Goal: Transaction & Acquisition: Obtain resource

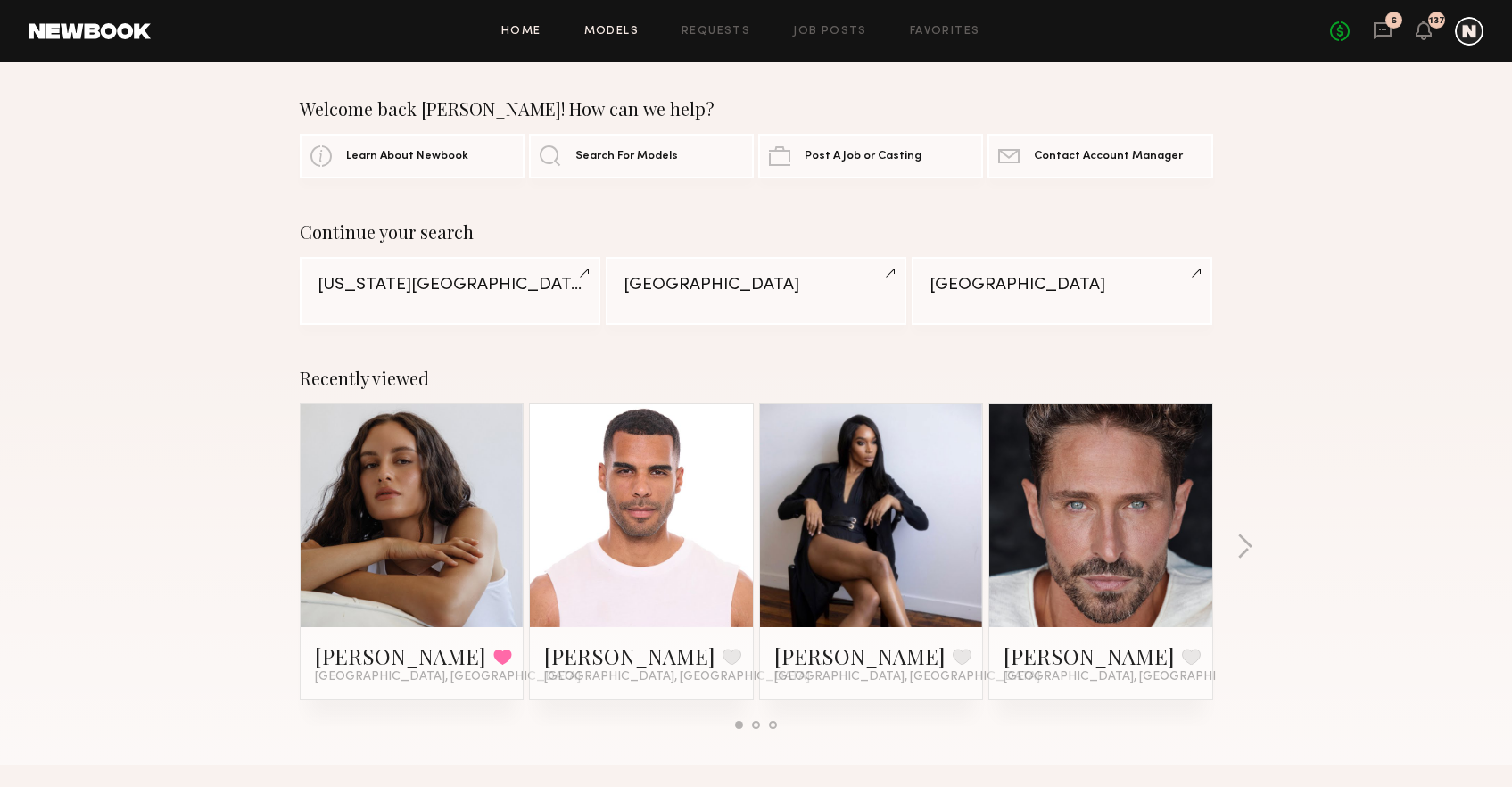
click at [628, 33] on link "Models" at bounding box center [611, 32] width 54 height 12
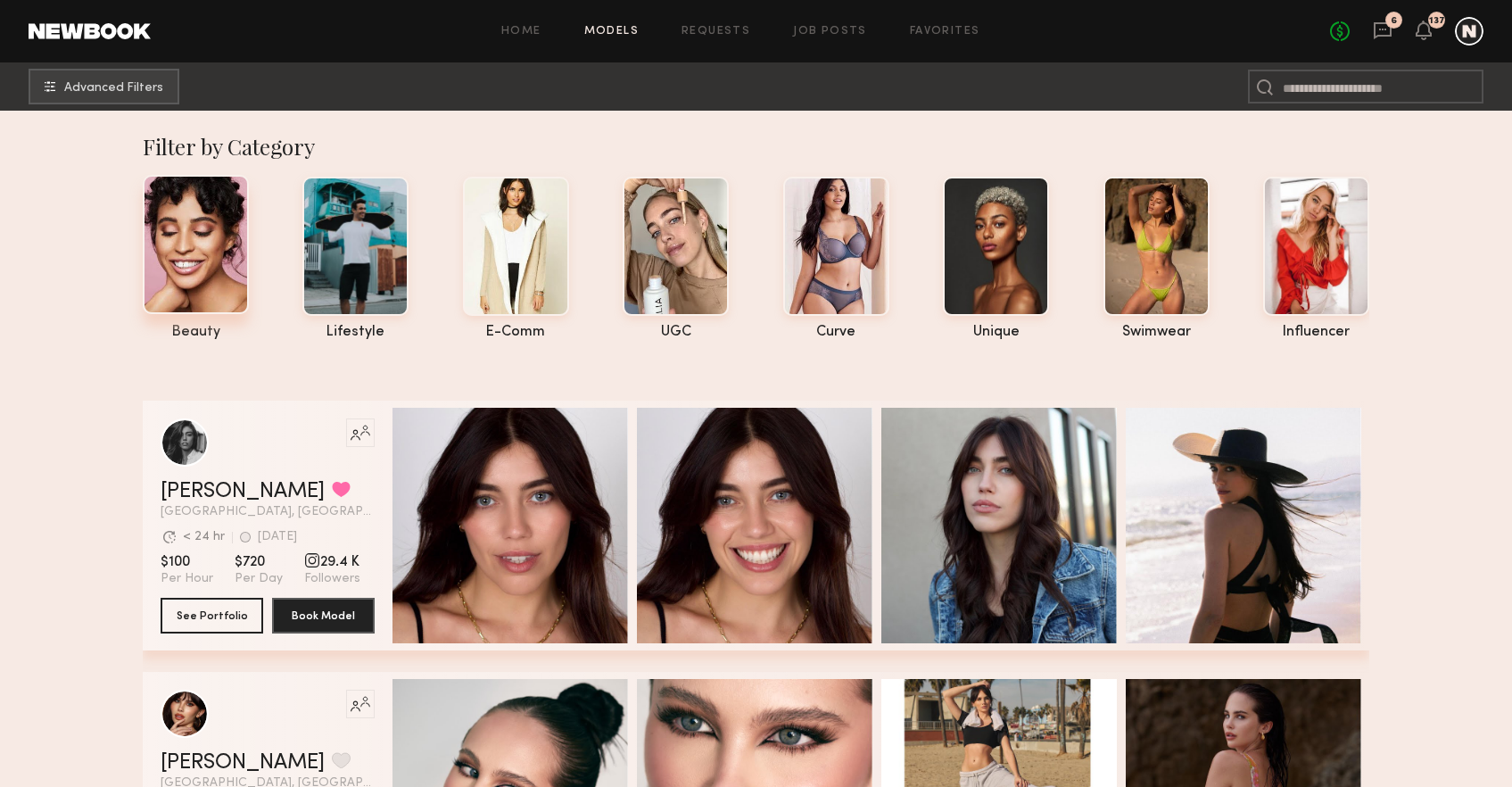
click at [231, 283] on div at bounding box center [196, 245] width 107 height 139
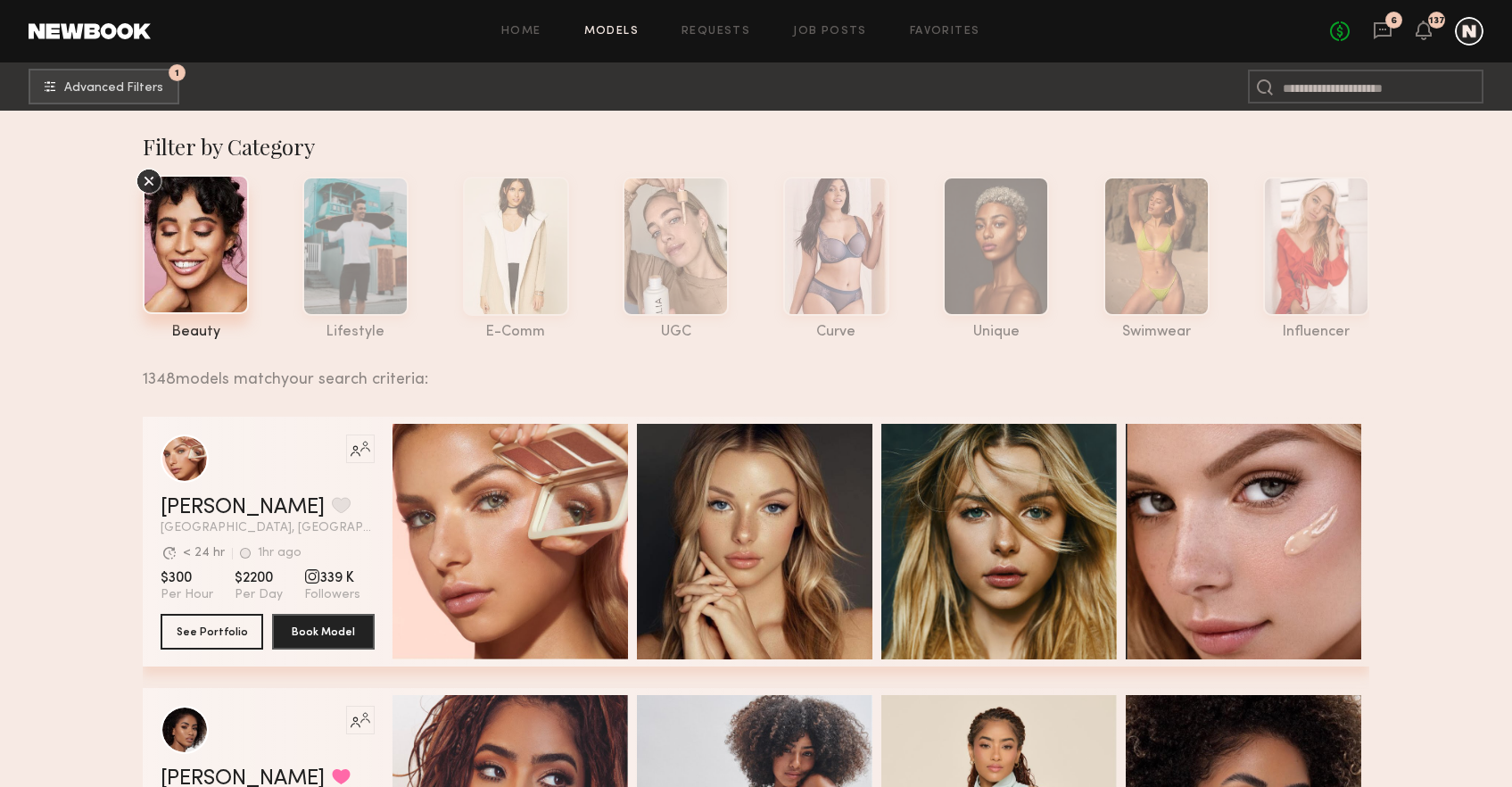
click at [148, 176] on icon at bounding box center [149, 181] width 27 height 27
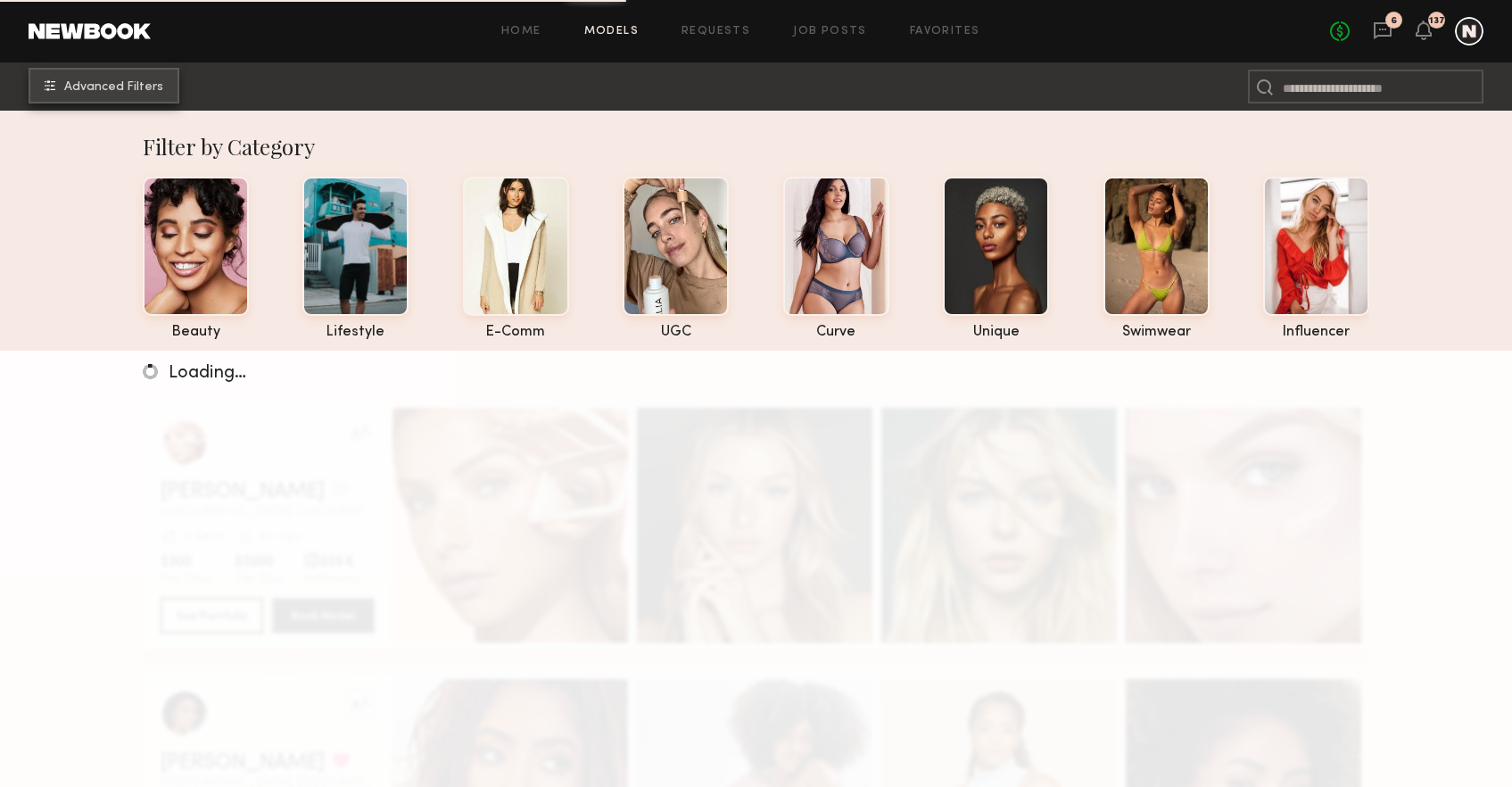
click at [120, 88] on span "Advanced Filters" at bounding box center [114, 88] width 99 height 13
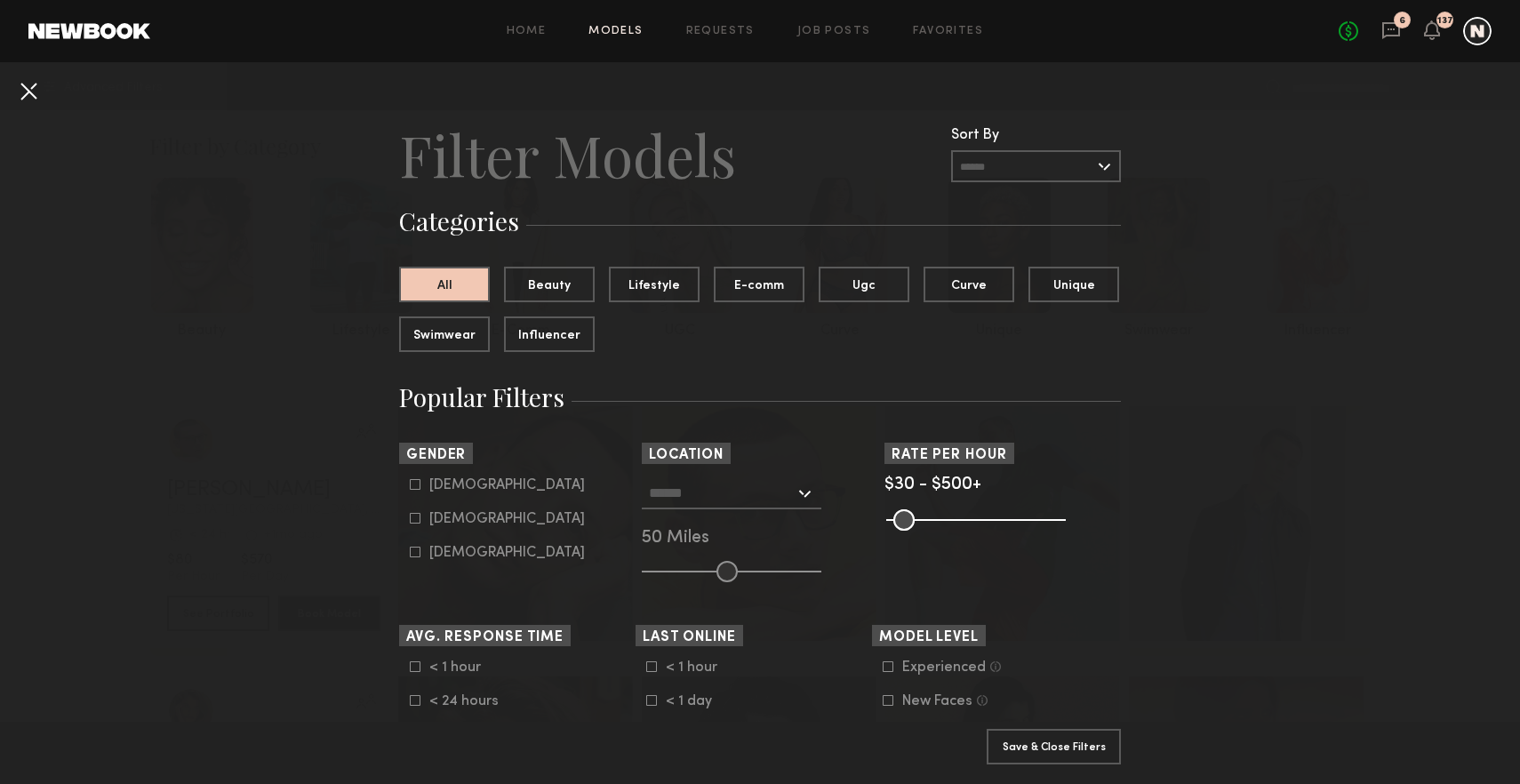
click at [23, 88] on button at bounding box center [29, 91] width 29 height 29
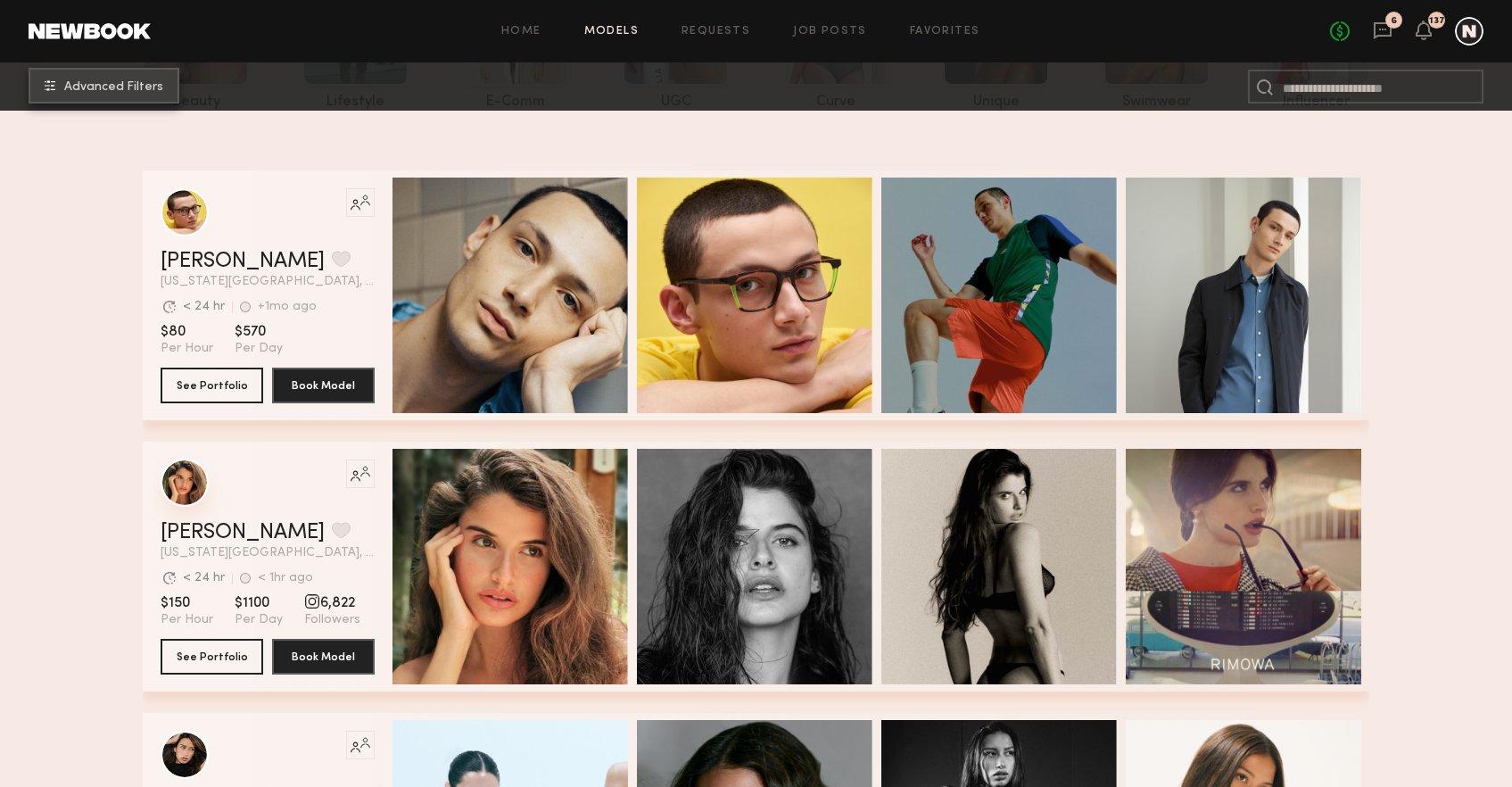
scroll to position [317, 0]
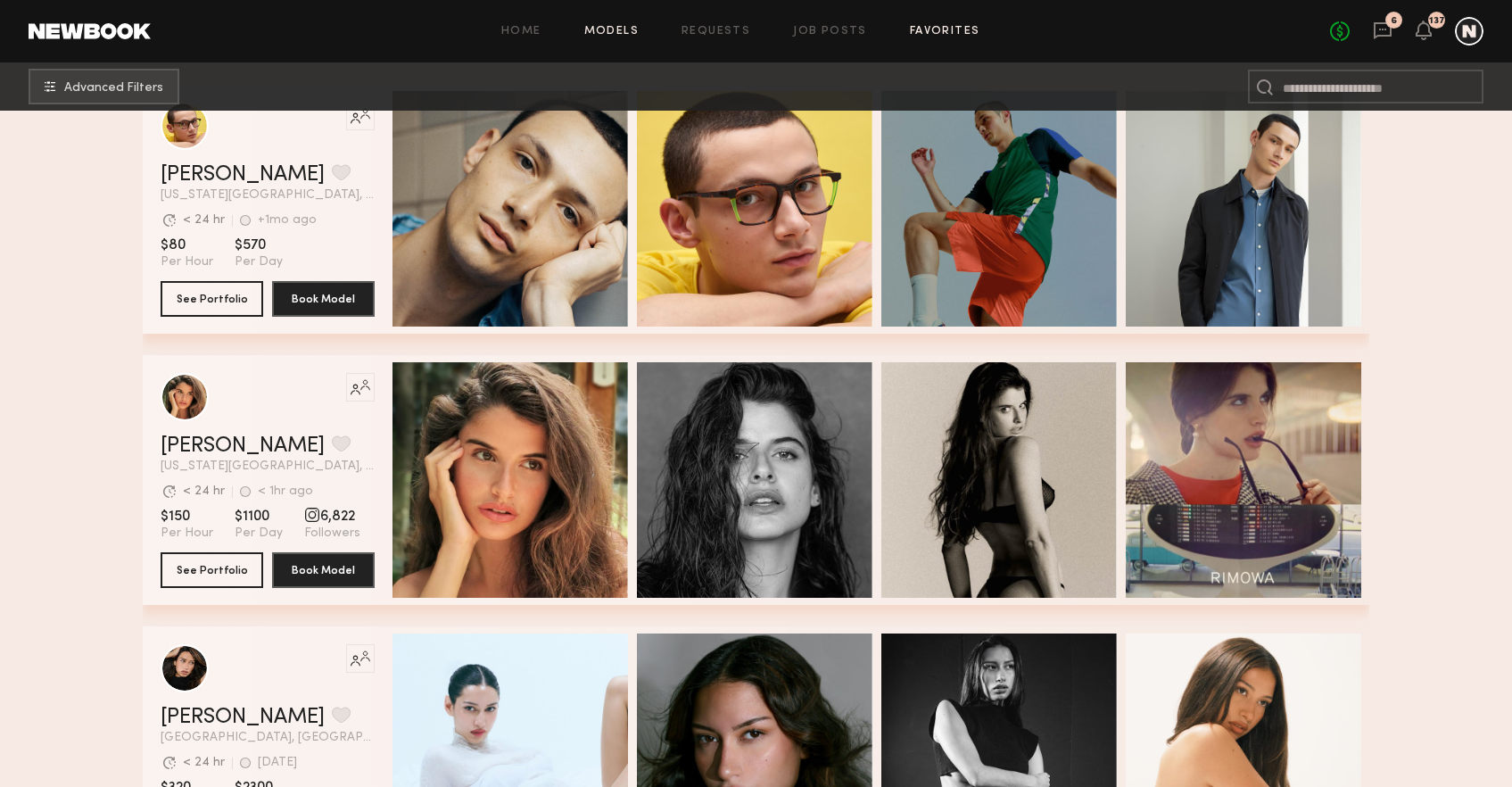
click at [954, 29] on link "Favorites" at bounding box center [945, 32] width 70 height 12
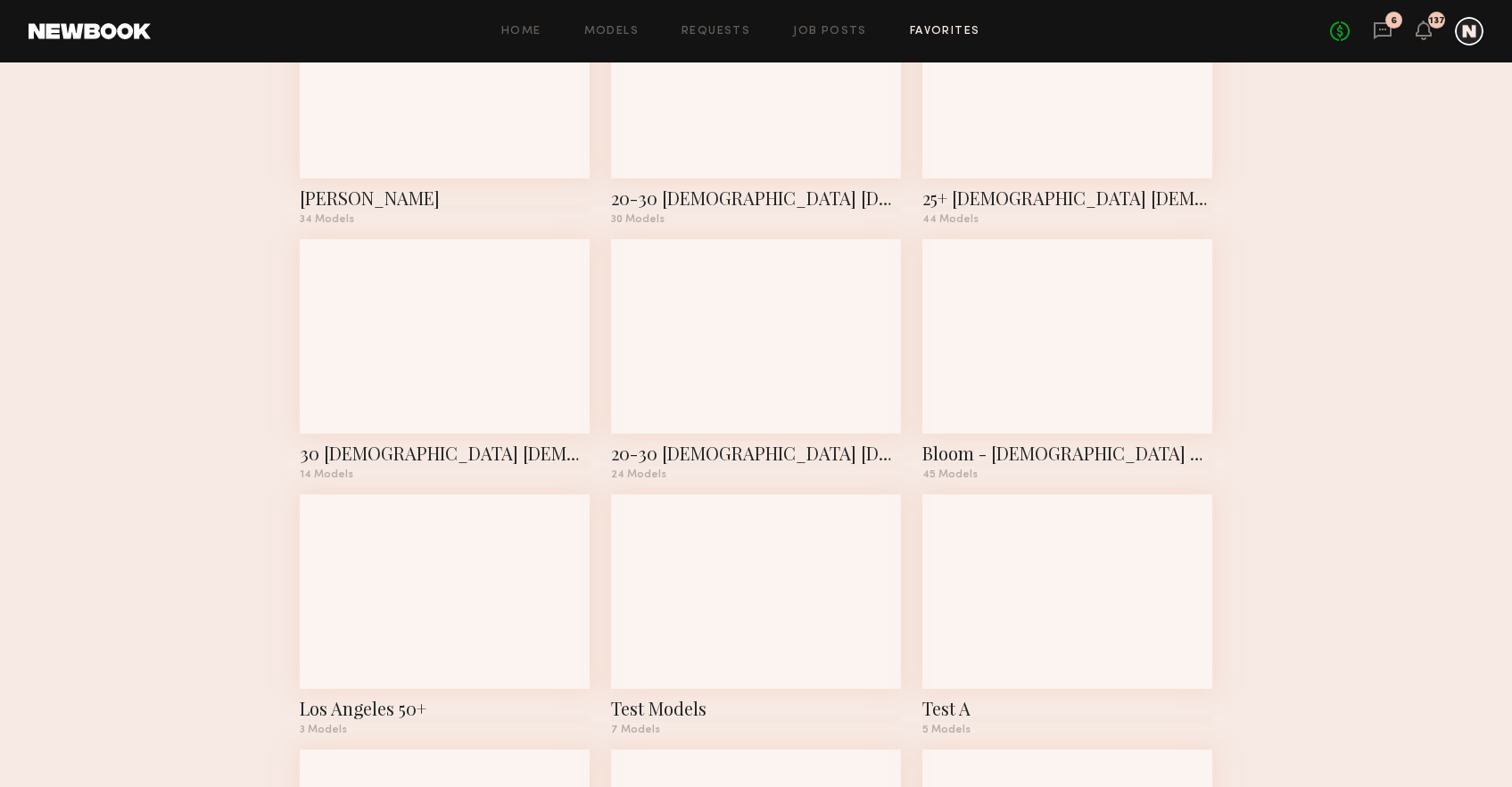
scroll to position [693, 0]
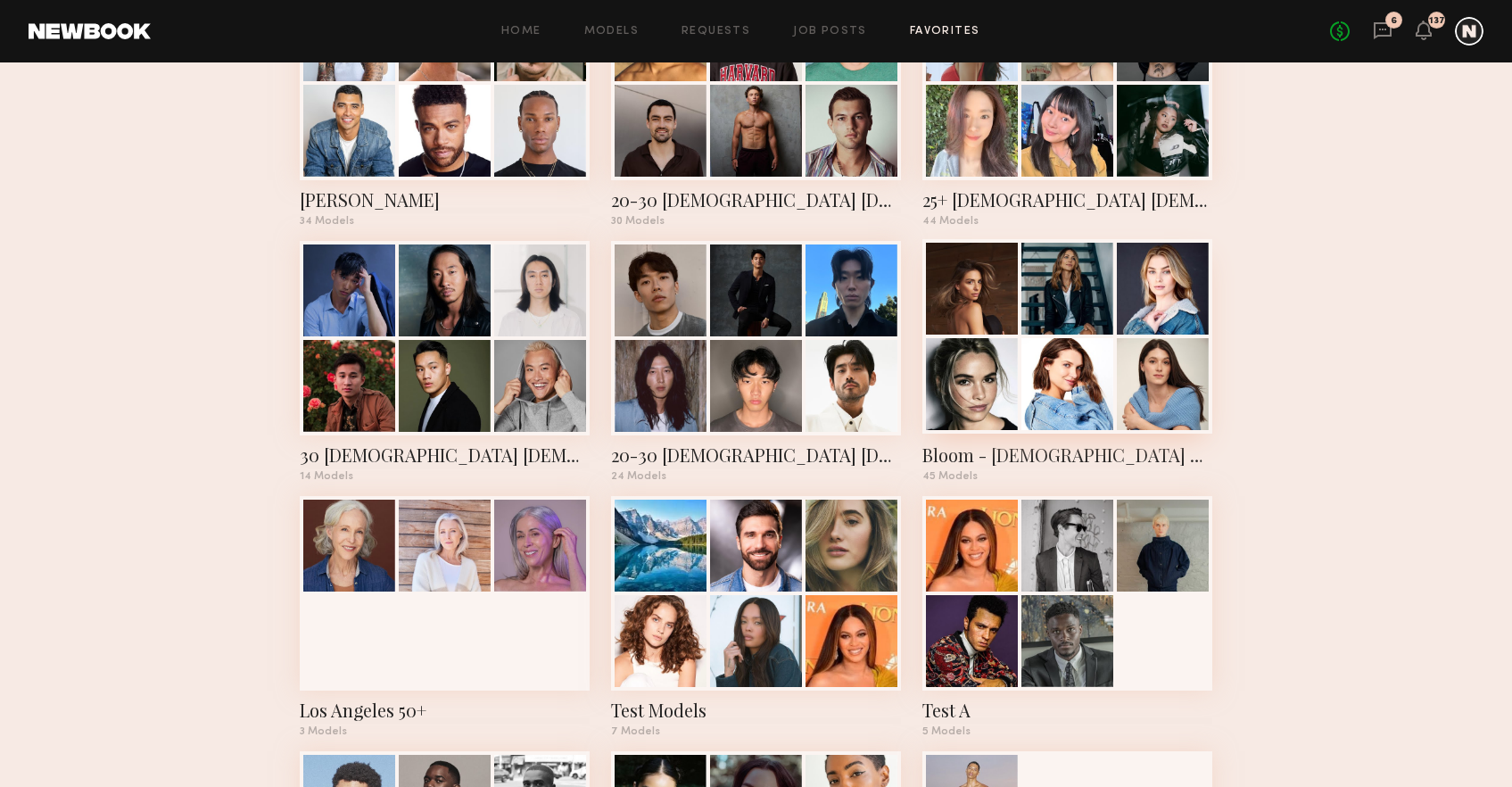
click at [979, 397] on div at bounding box center [972, 384] width 92 height 92
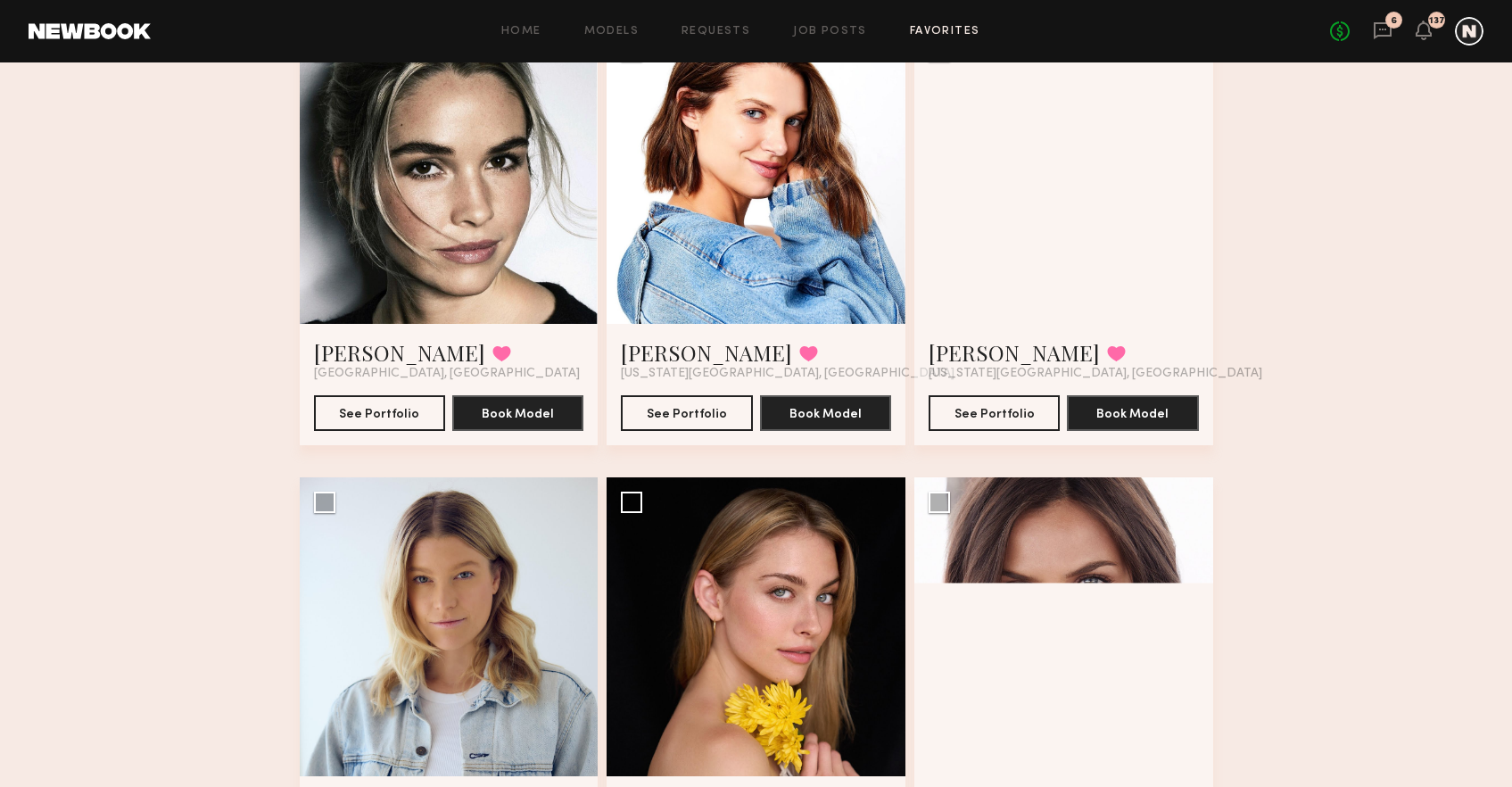
scroll to position [879, 0]
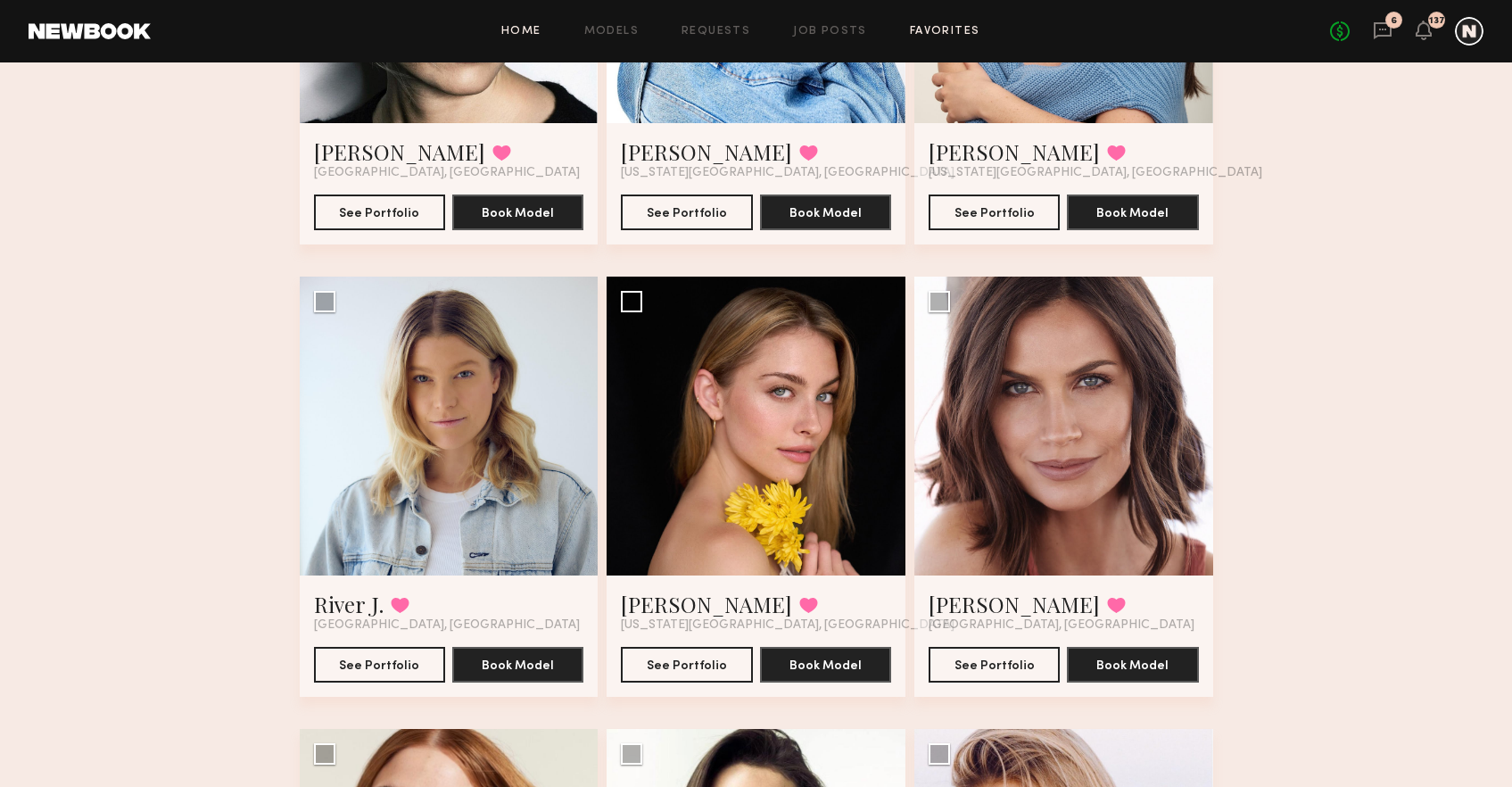
click at [522, 28] on link "Home" at bounding box center [521, 32] width 40 height 12
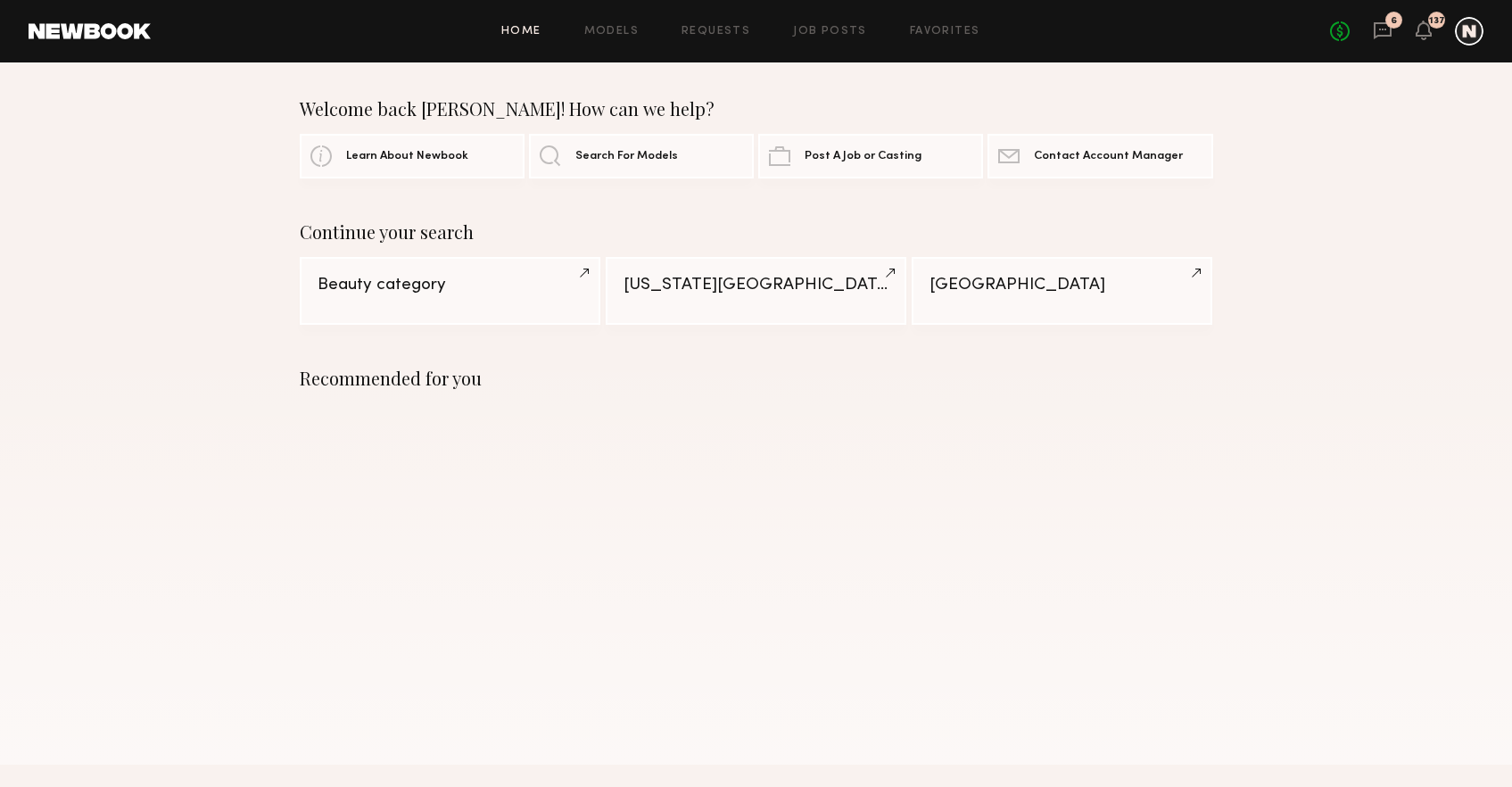
click at [586, 31] on div "Home Models Requests Job Posts Favorites Sign Out" at bounding box center [740, 32] width 1179 height 12
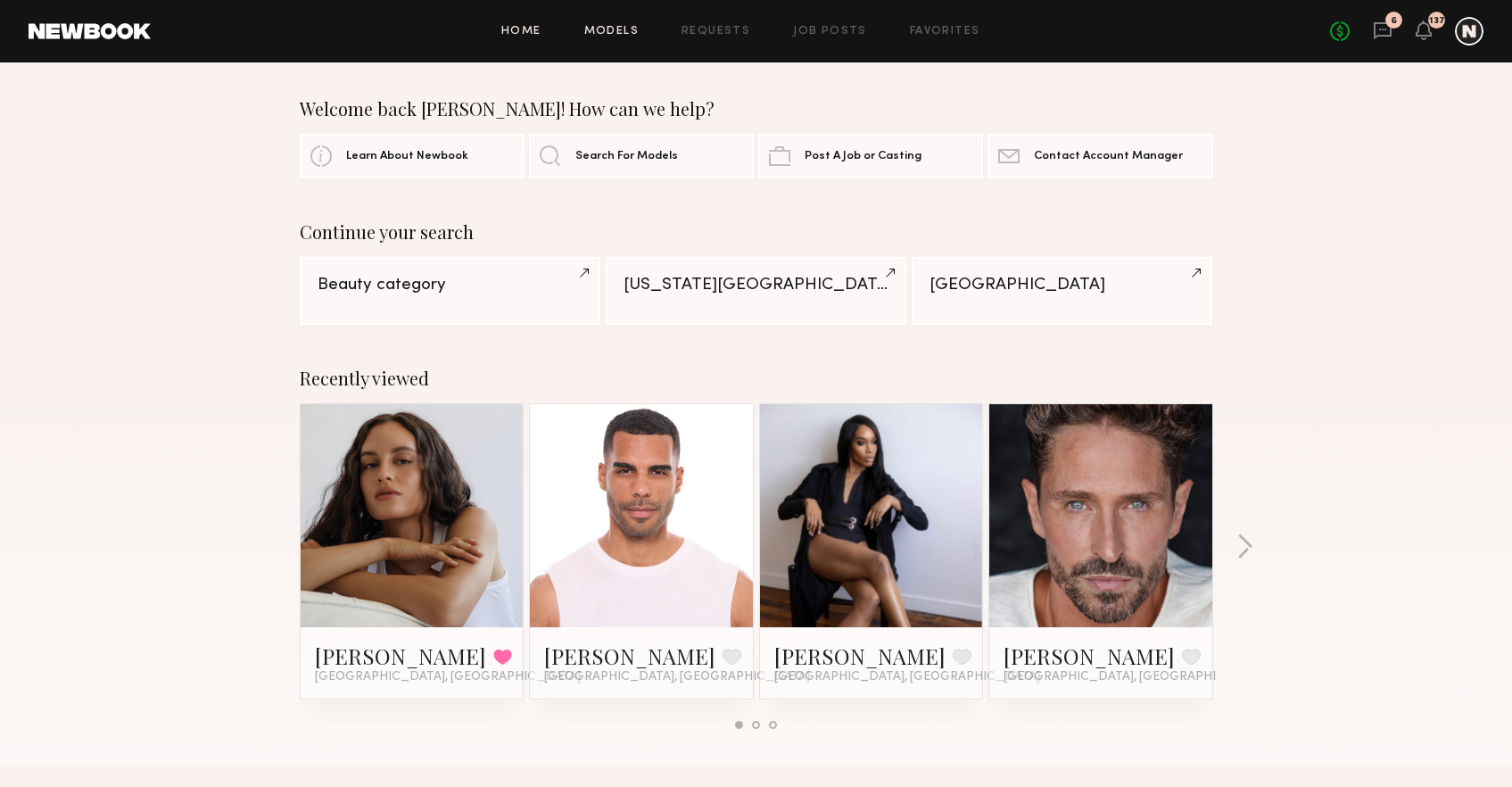
click at [602, 32] on link "Models" at bounding box center [611, 32] width 54 height 12
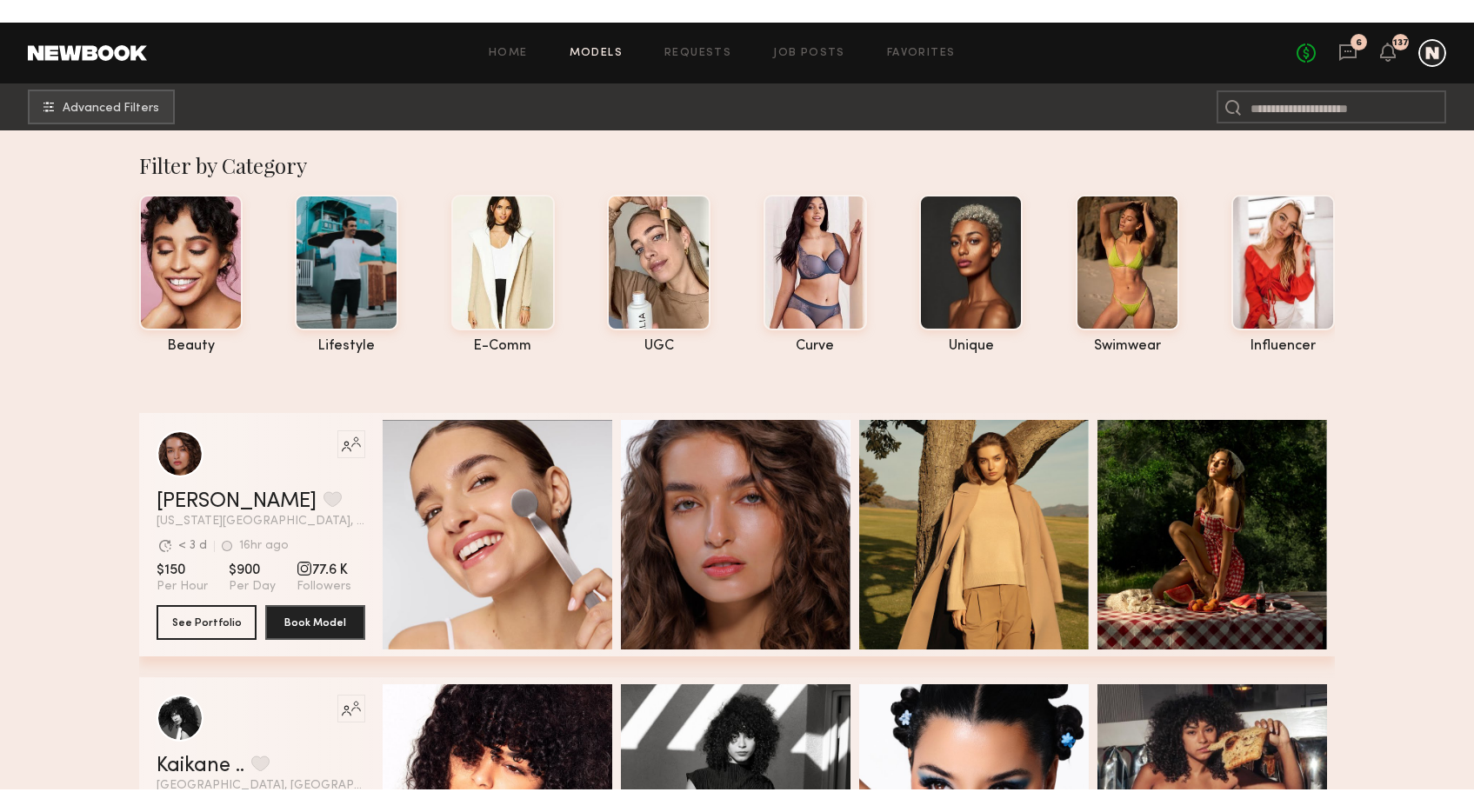
scroll to position [8, 0]
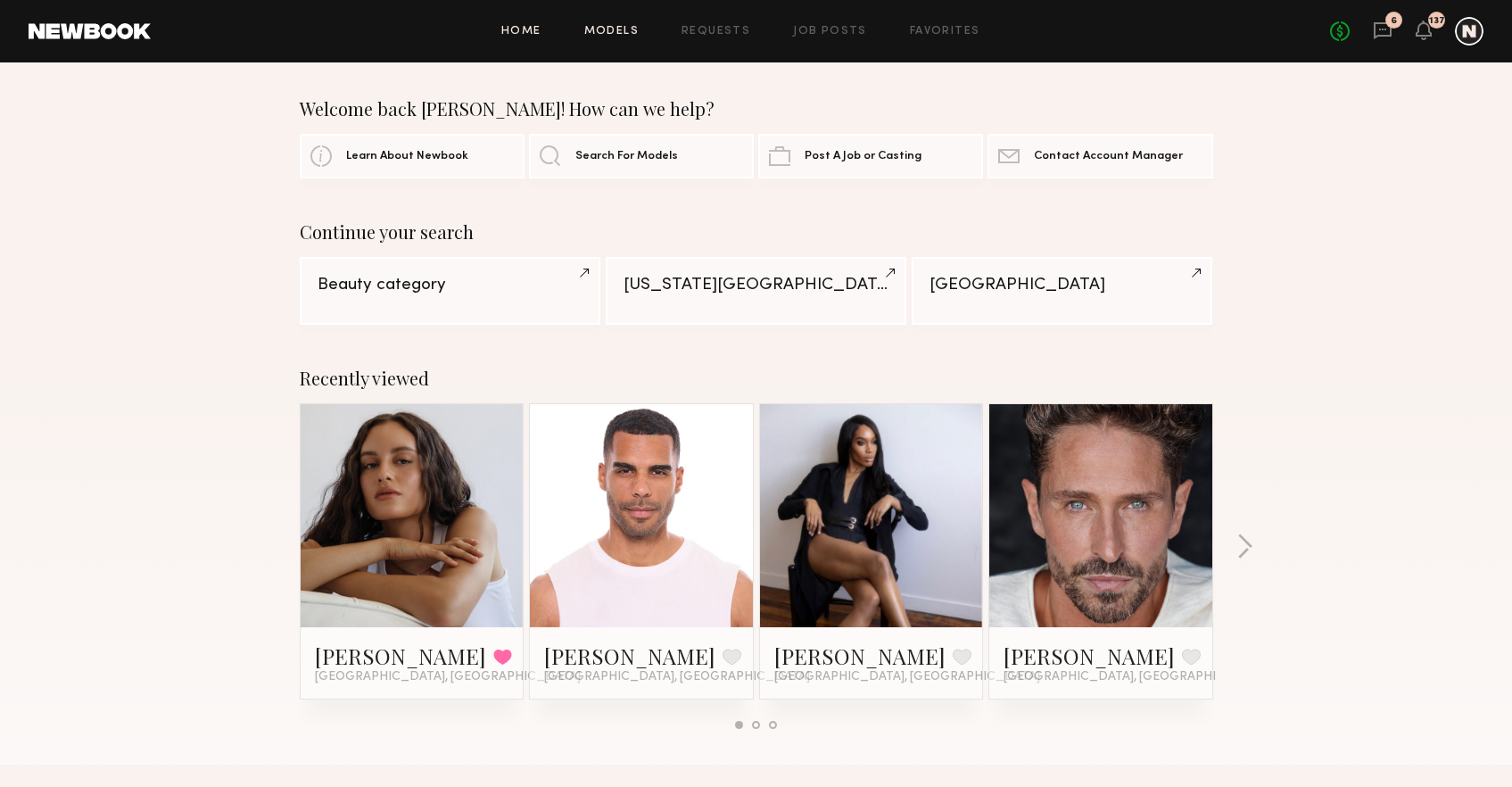
click at [614, 31] on link "Models" at bounding box center [611, 32] width 54 height 12
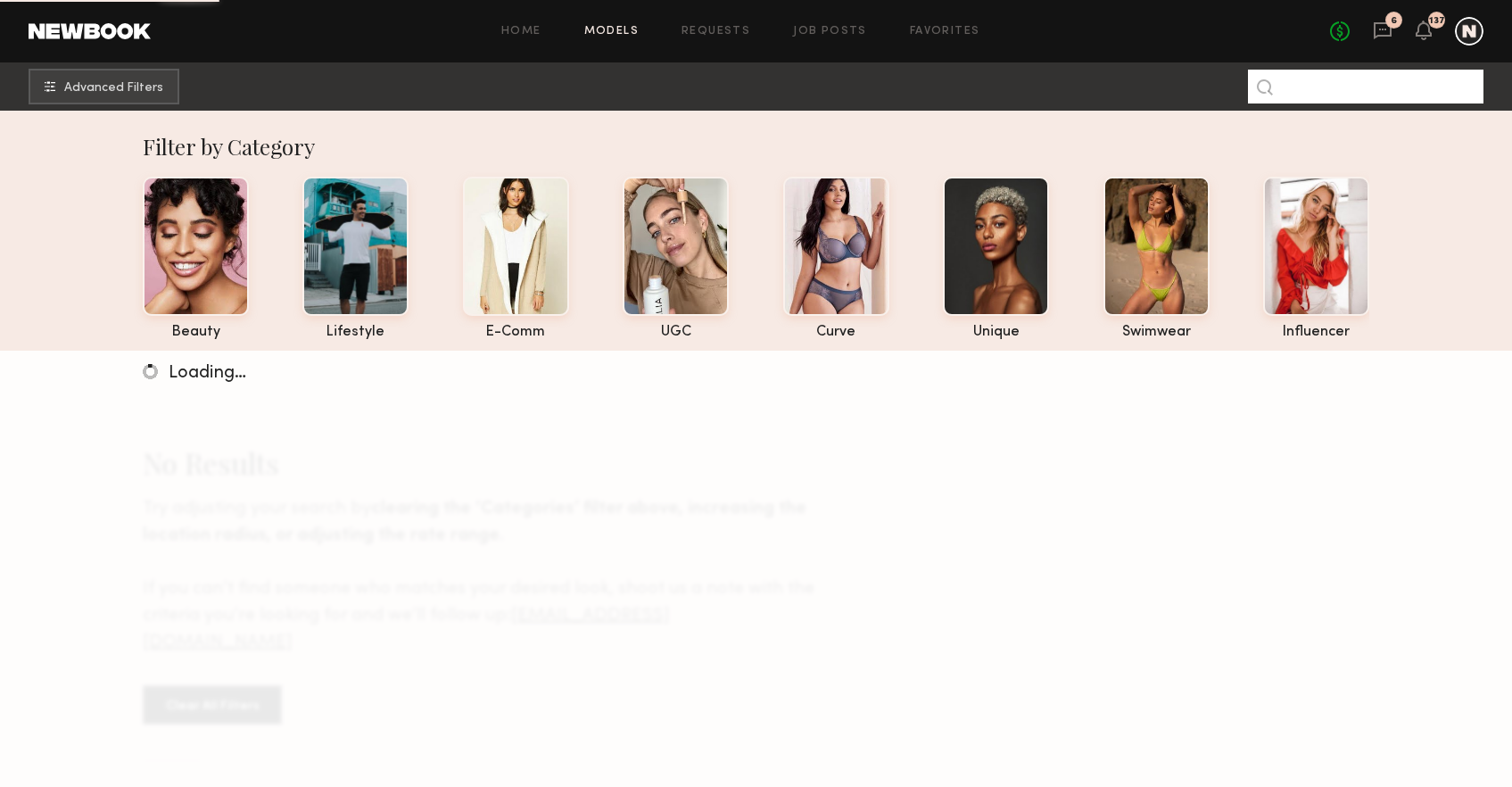
click at [1305, 96] on input at bounding box center [1365, 87] width 236 height 34
type input "*******"
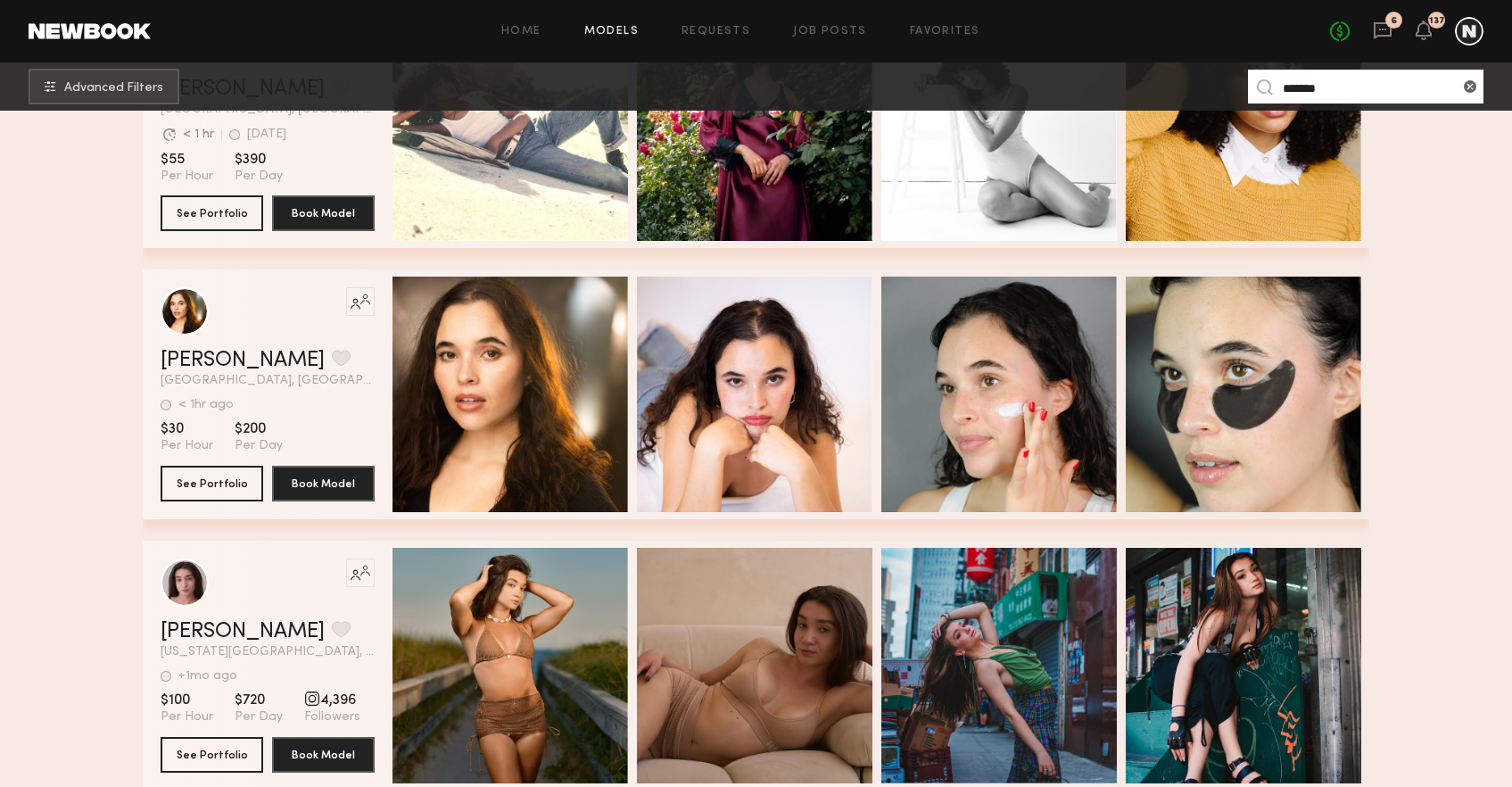
scroll to position [962, 0]
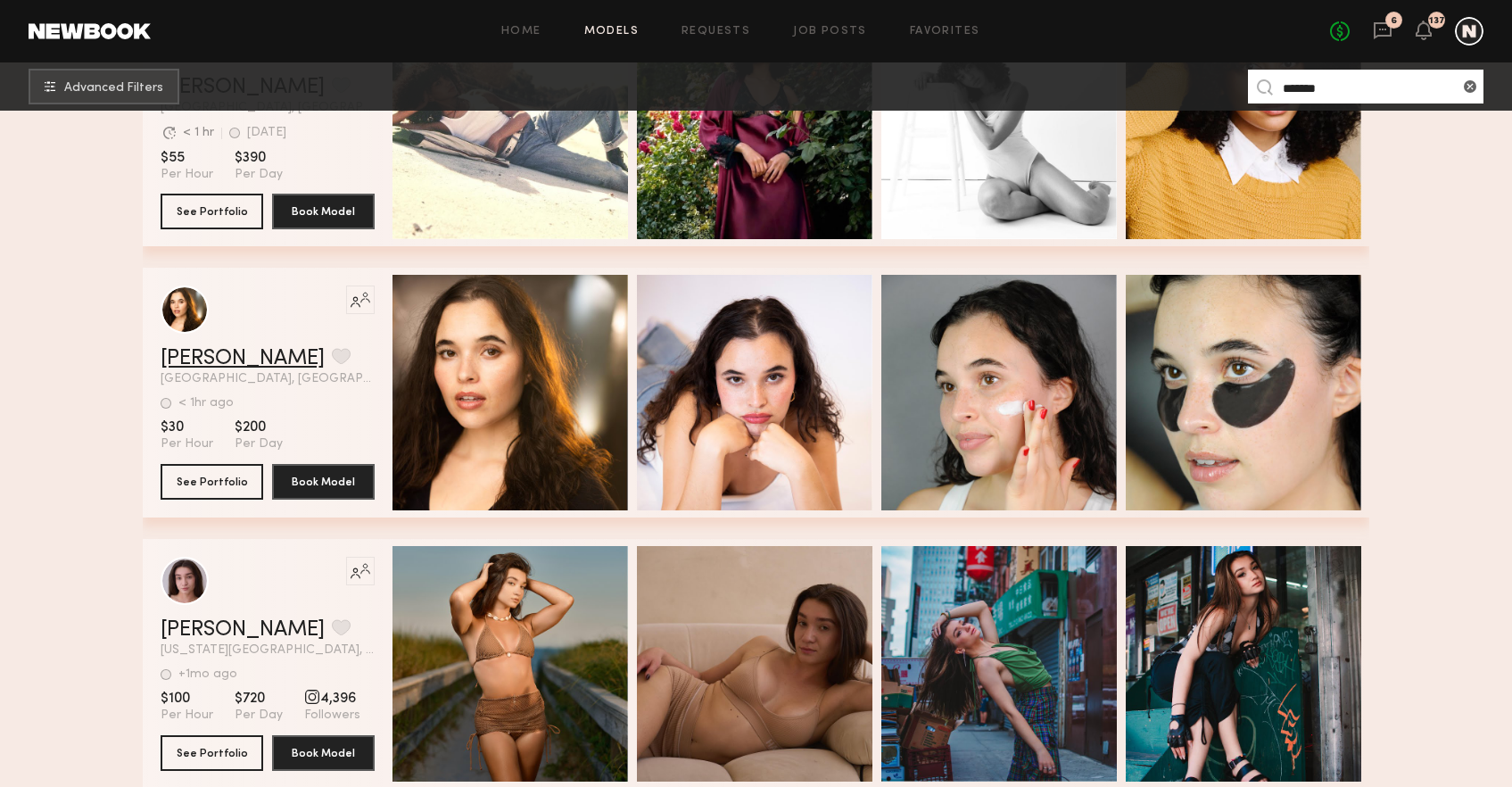
click at [237, 360] on link "[PERSON_NAME]" at bounding box center [243, 358] width 164 height 22
